Goal: Navigation & Orientation: Go to known website

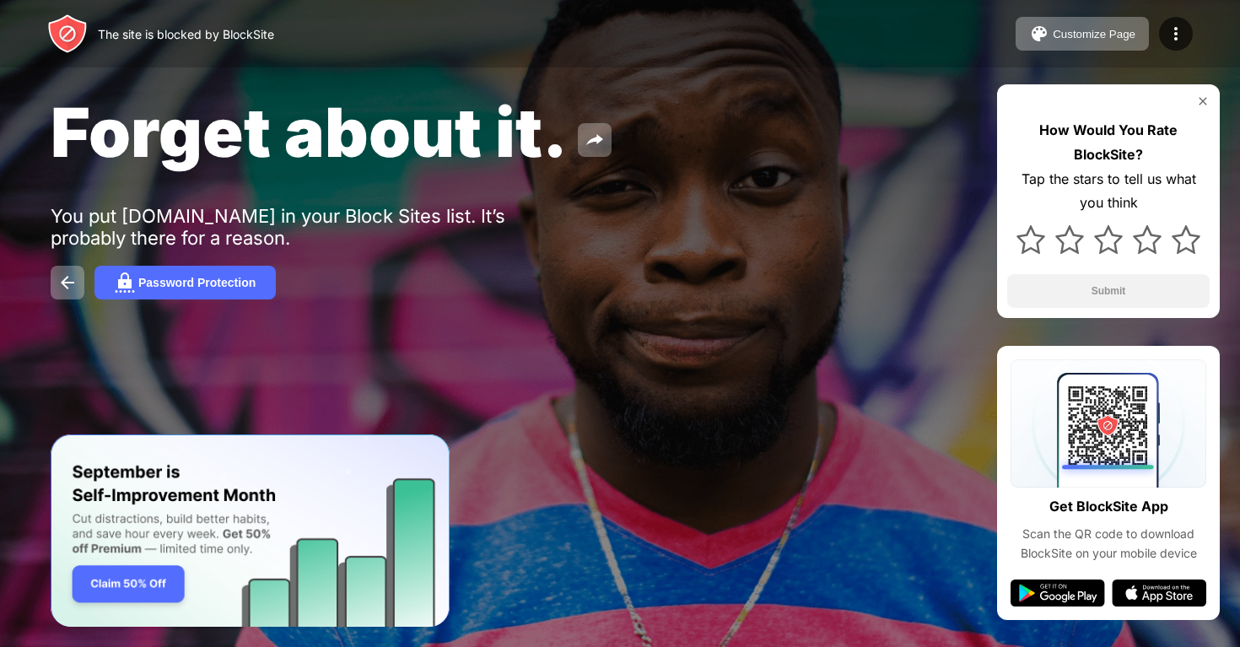
click at [431, 111] on span "Forget about it." at bounding box center [309, 132] width 517 height 82
